Goal: Book appointment/travel/reservation

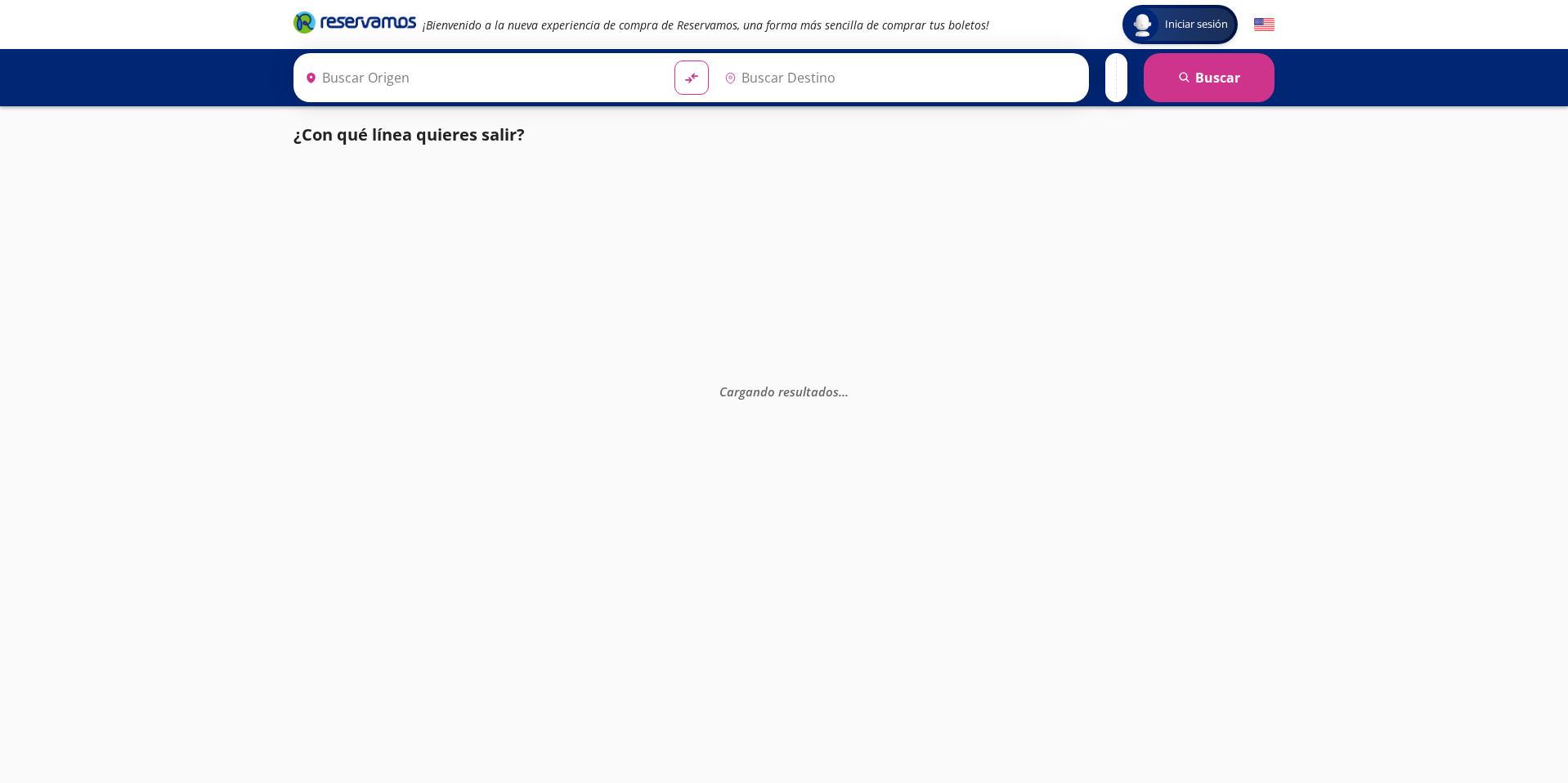
type input "[GEOGRAPHIC_DATA], [GEOGRAPHIC_DATA]"
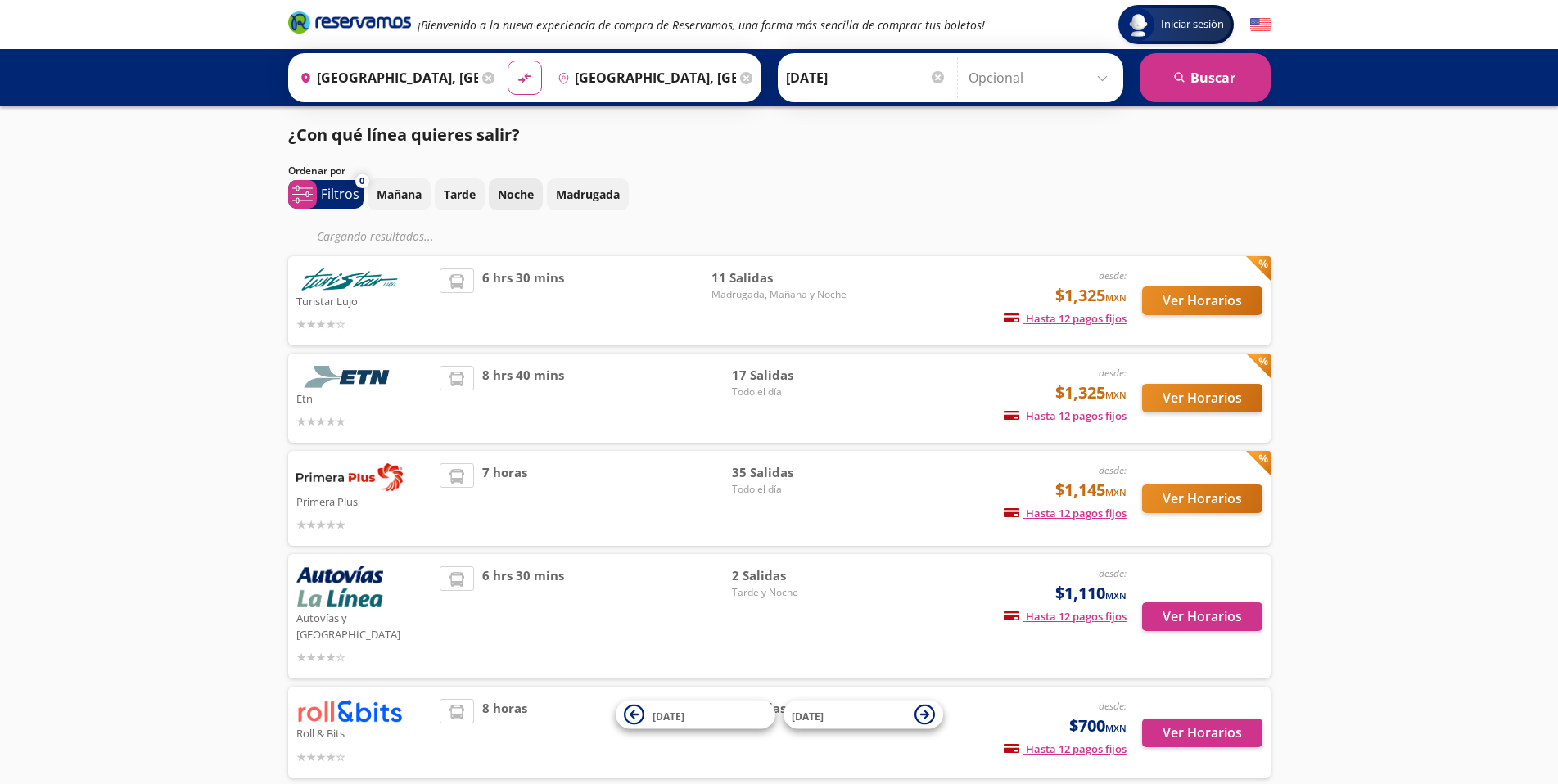
click at [509, 194] on p "Noche" at bounding box center [515, 194] width 36 height 18
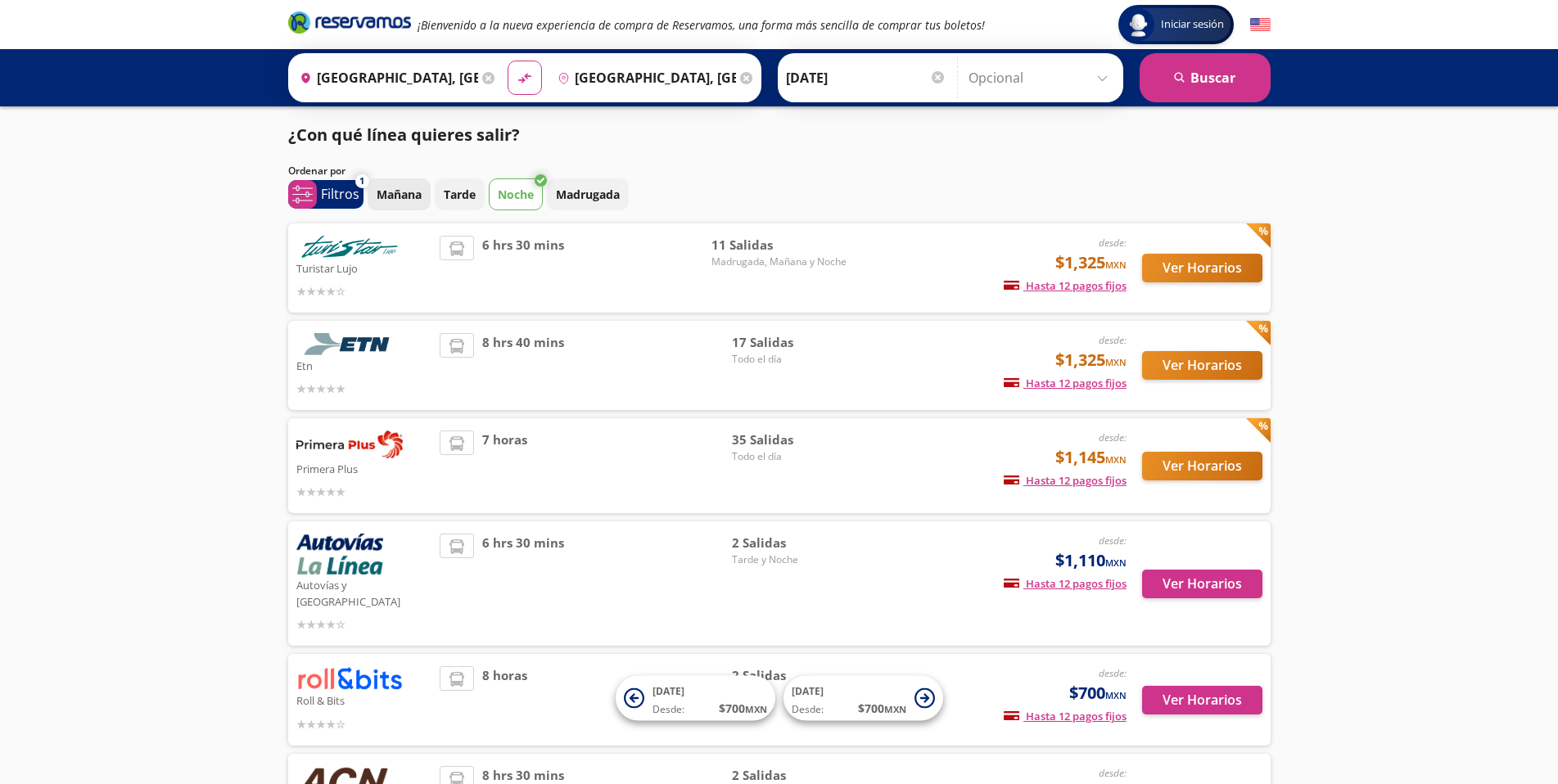
click at [389, 200] on p "Mañana" at bounding box center [399, 194] width 45 height 18
drag, startPoint x: 461, startPoint y: 200, endPoint x: 504, endPoint y: 200, distance: 43.0
click at [460, 200] on p "Tarde" at bounding box center [460, 194] width 32 height 18
click at [588, 192] on p "Madrugada" at bounding box center [588, 194] width 64 height 18
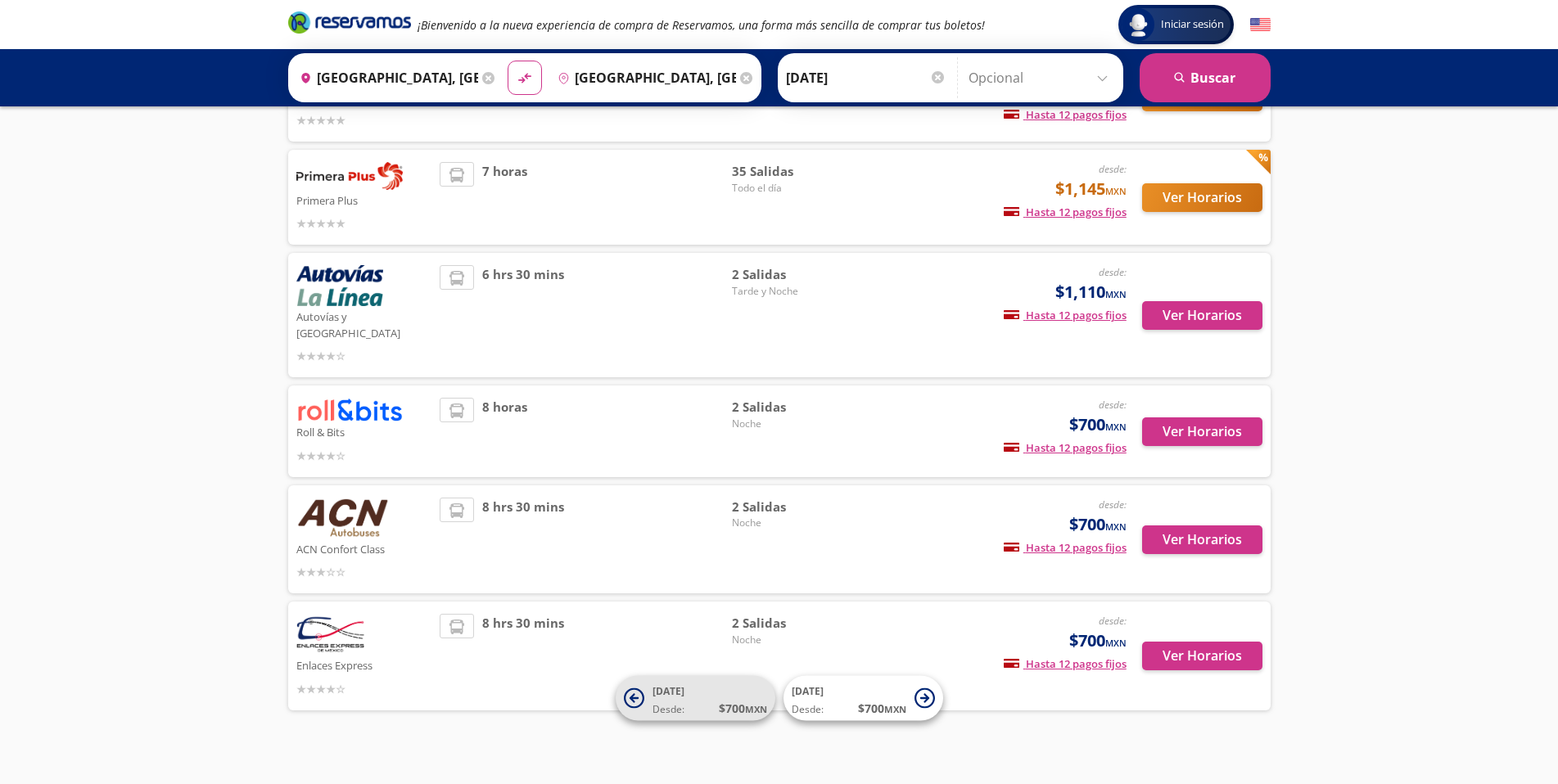
click at [713, 713] on span "Desde: $ 700 MXN" at bounding box center [709, 708] width 115 height 18
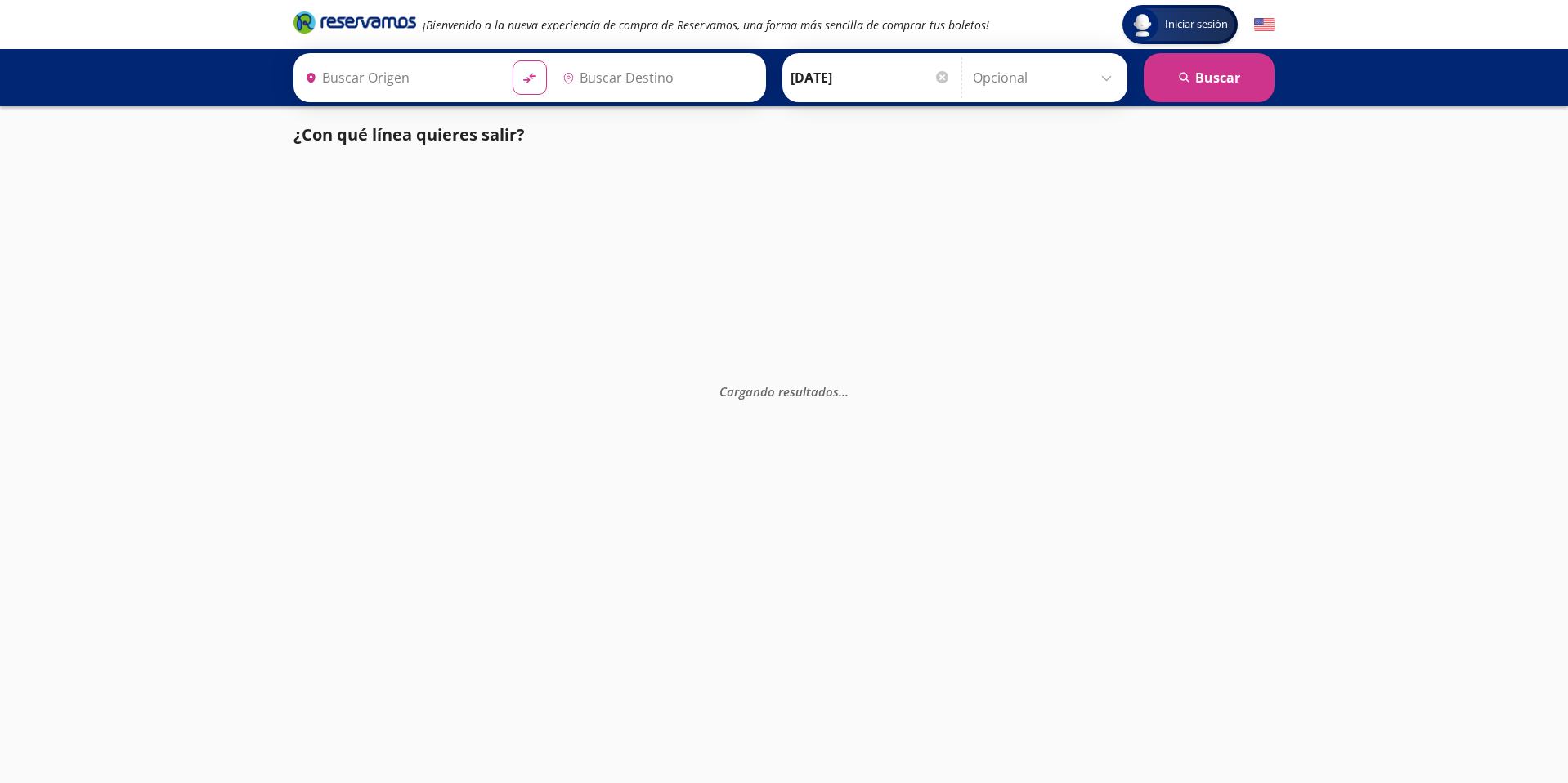
type input "[GEOGRAPHIC_DATA], [GEOGRAPHIC_DATA]"
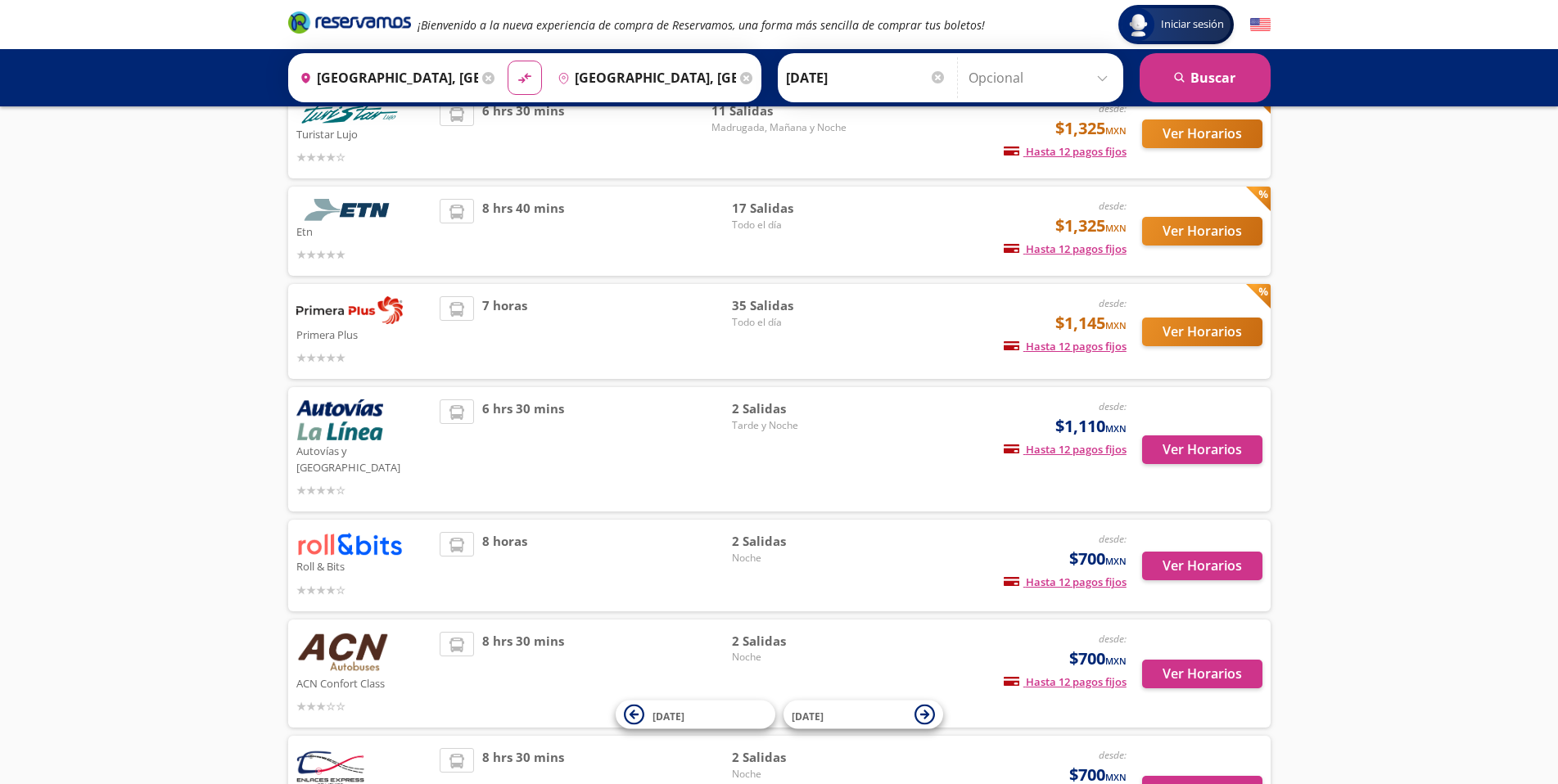
scroll to position [301, 0]
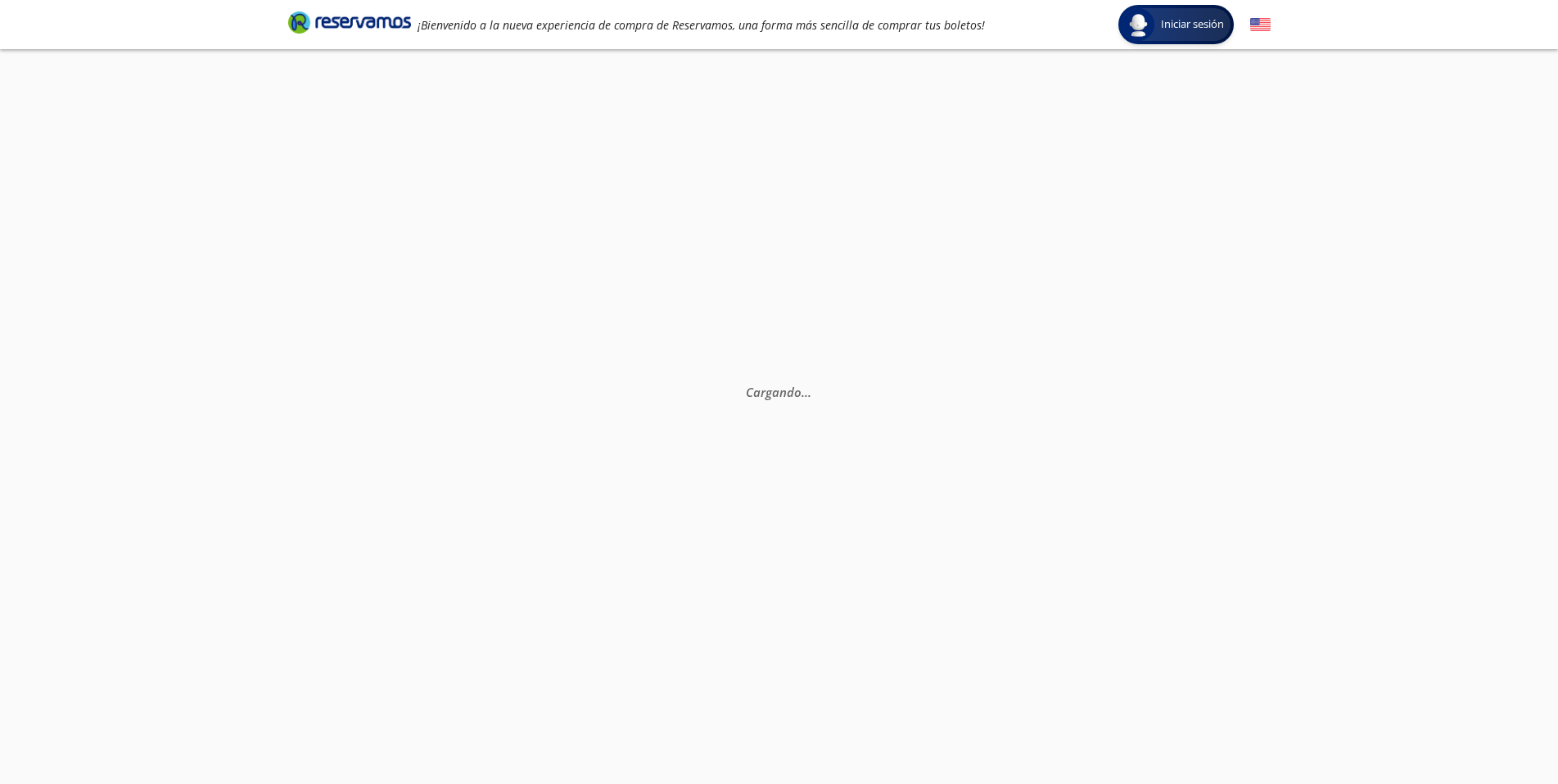
scroll to position [115, 0]
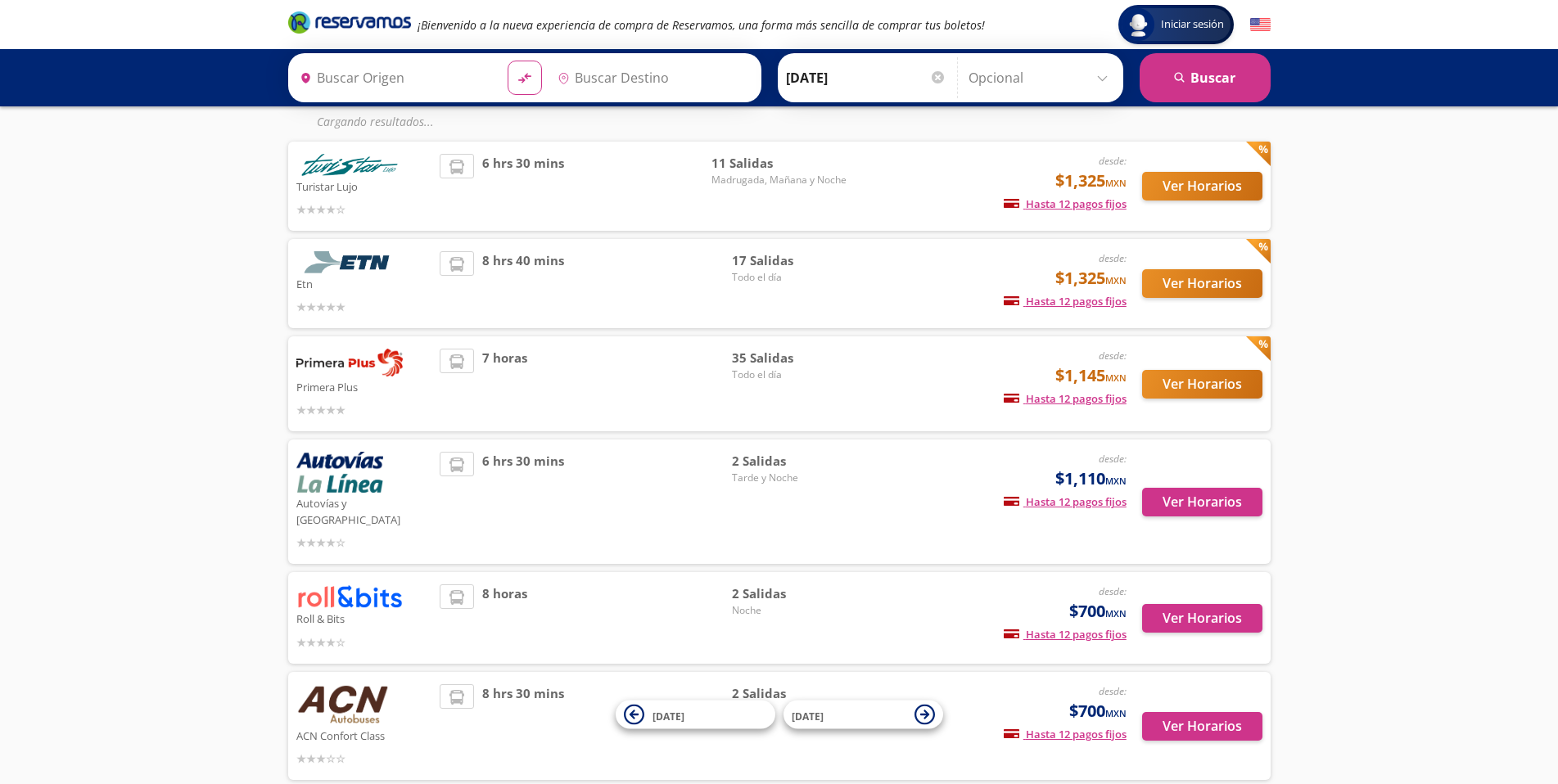
type input "[GEOGRAPHIC_DATA], [GEOGRAPHIC_DATA]"
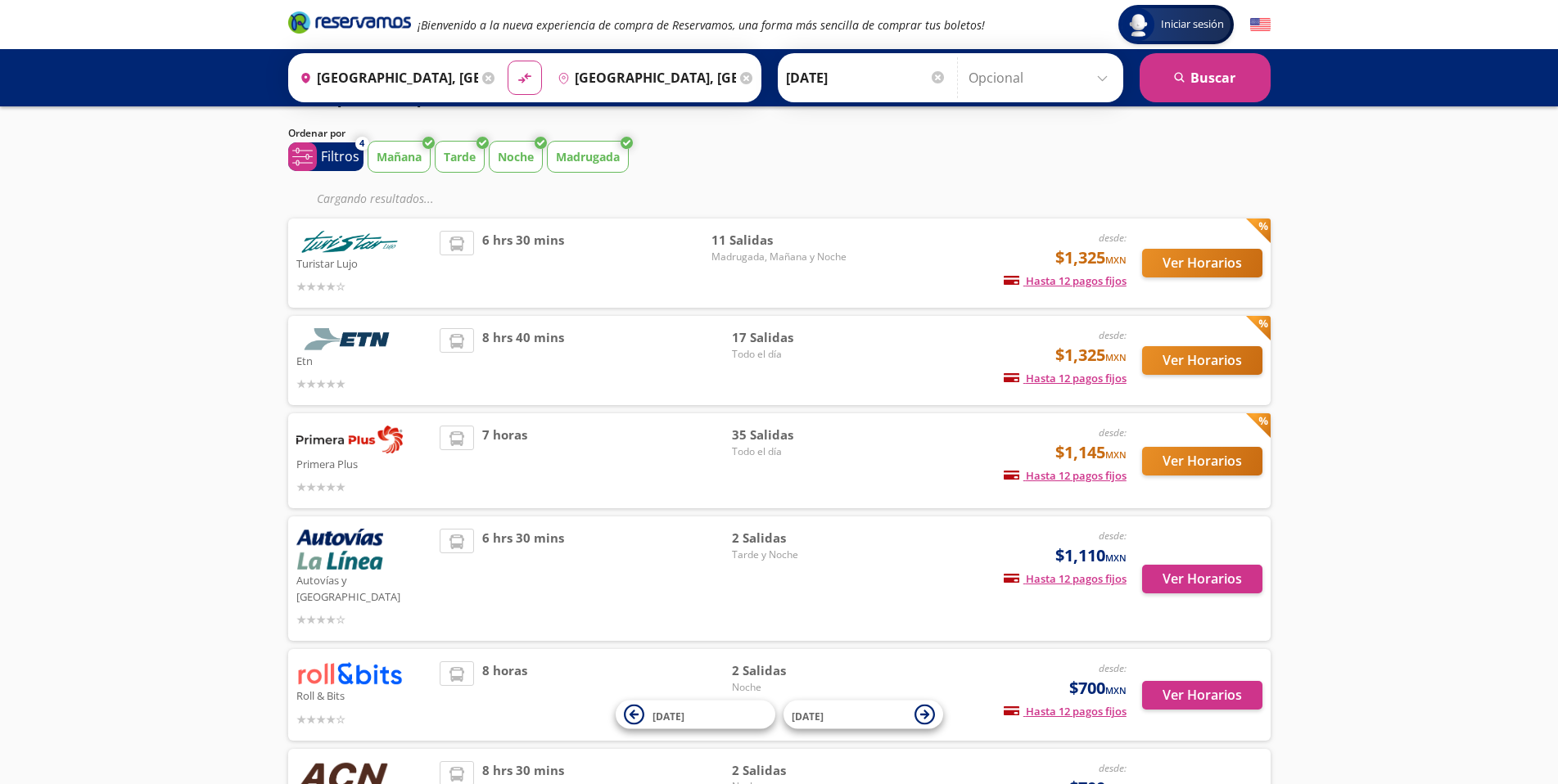
scroll to position [0, 0]
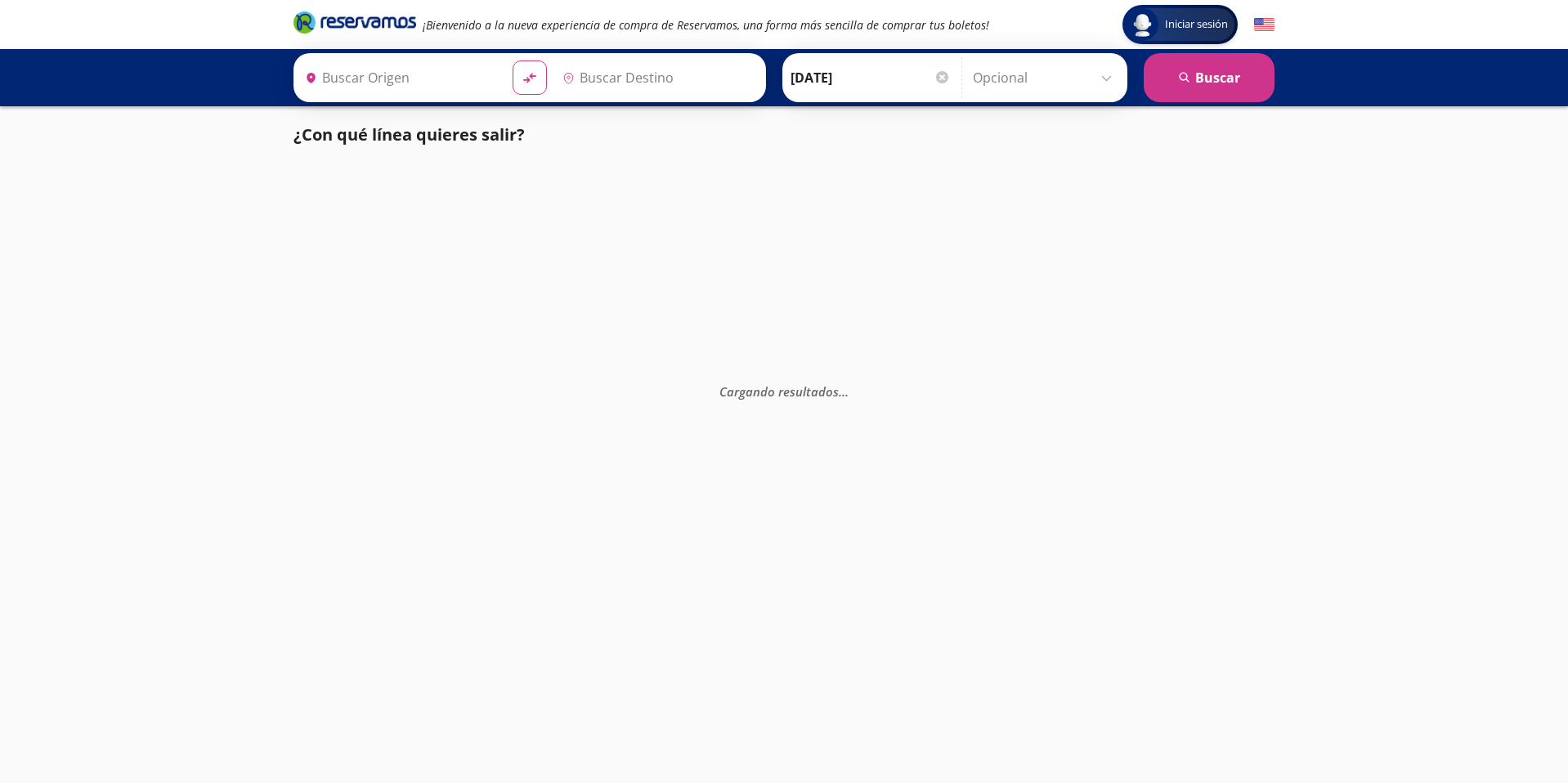
type input "[GEOGRAPHIC_DATA], [GEOGRAPHIC_DATA]"
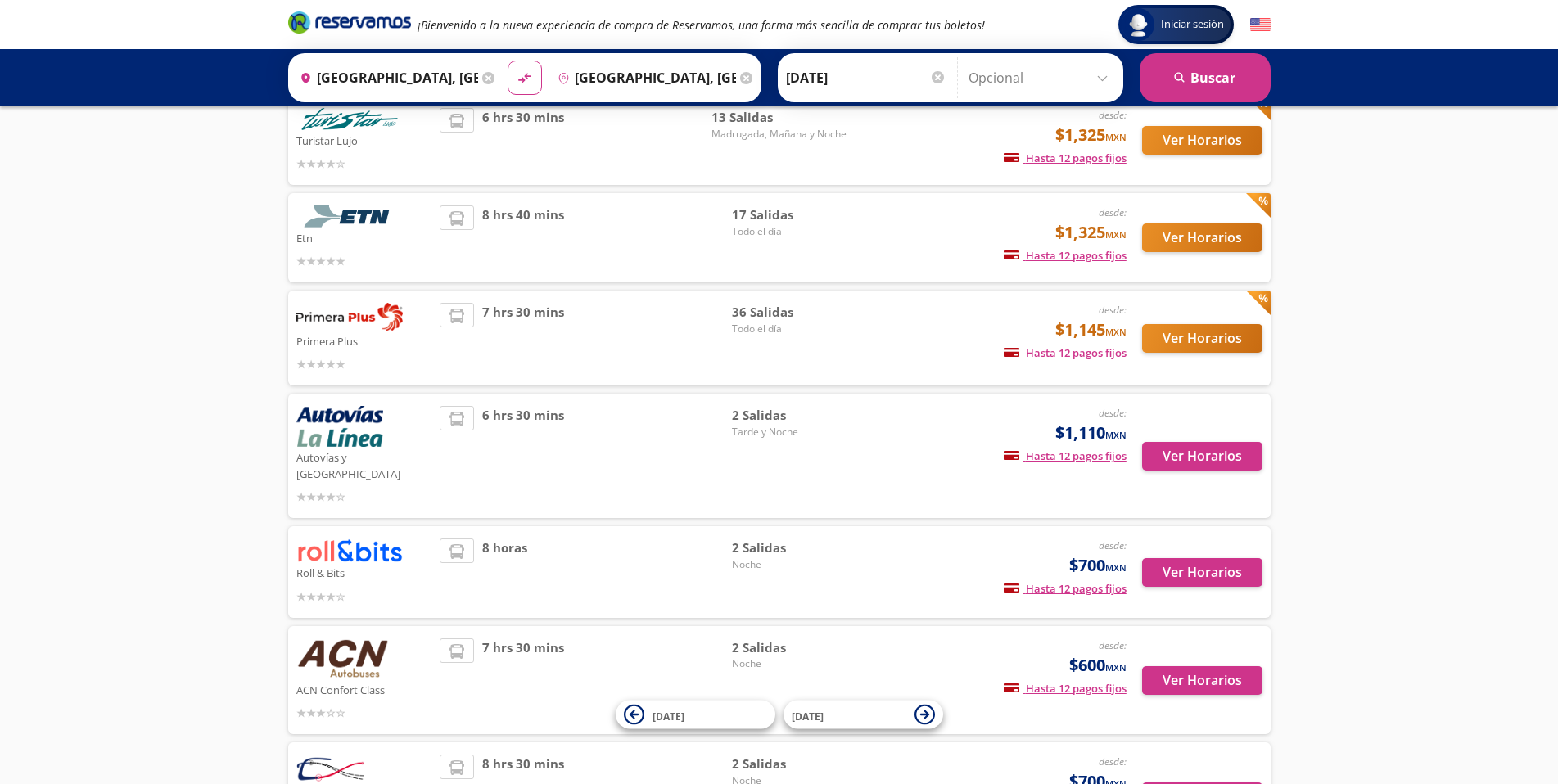
scroll to position [301, 0]
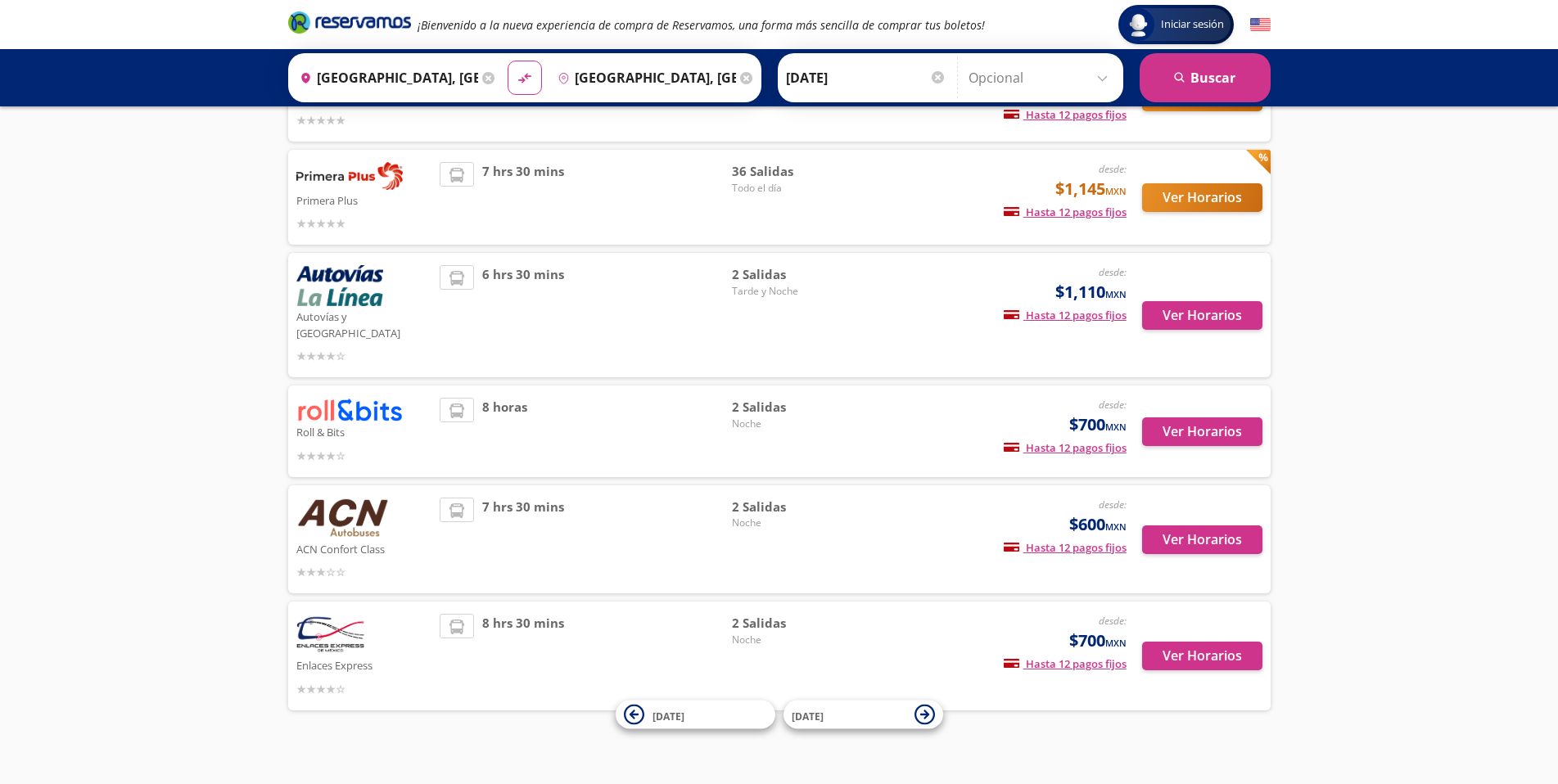
click at [357, 398] on img at bounding box center [349, 410] width 106 height 23
click at [757, 398] on span "2 Salidas" at bounding box center [789, 407] width 115 height 19
click at [1177, 417] on button "Ver Horarios" at bounding box center [1203, 431] width 120 height 28
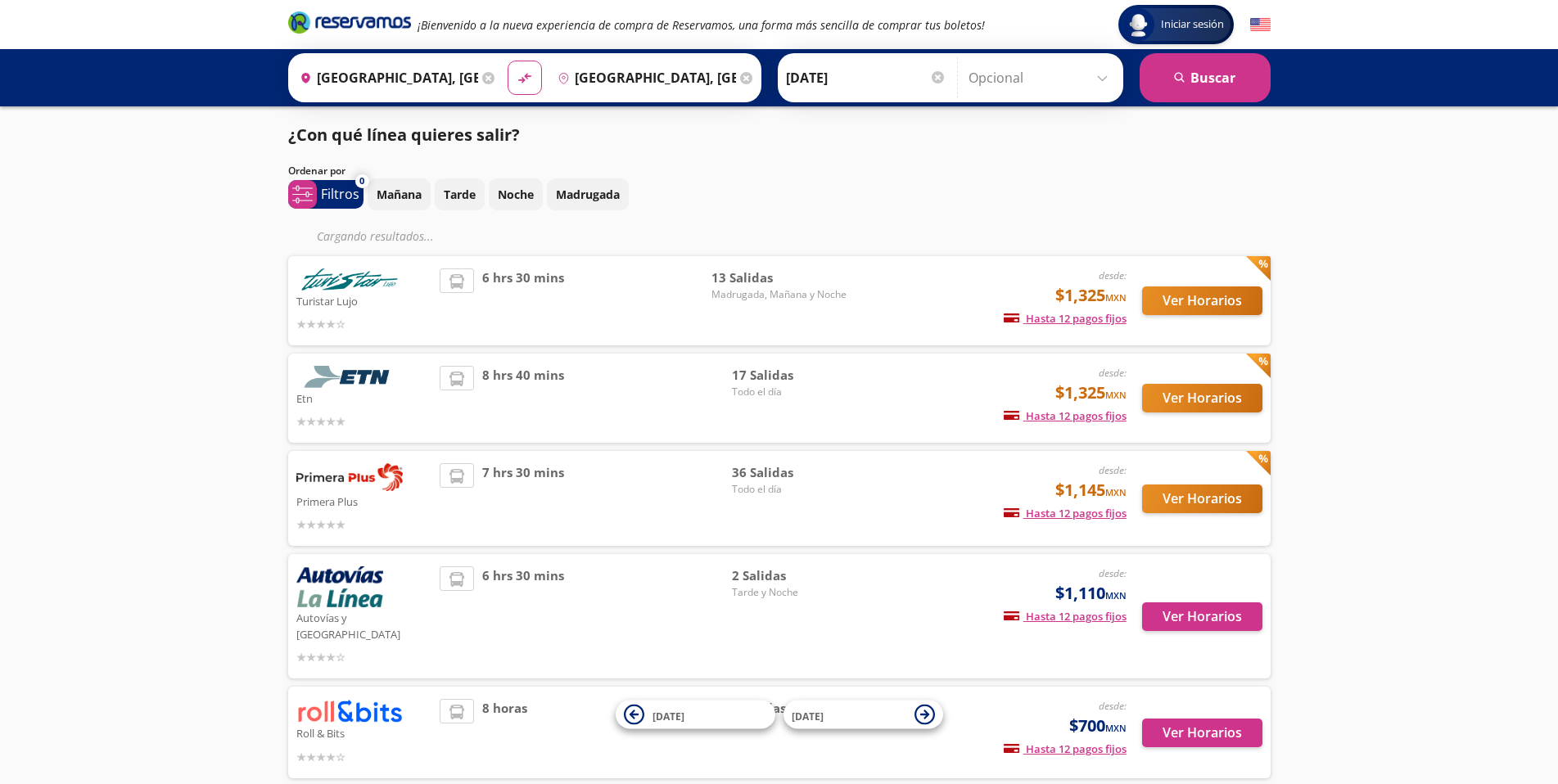
scroll to position [301, 0]
